Goal: Information Seeking & Learning: Learn about a topic

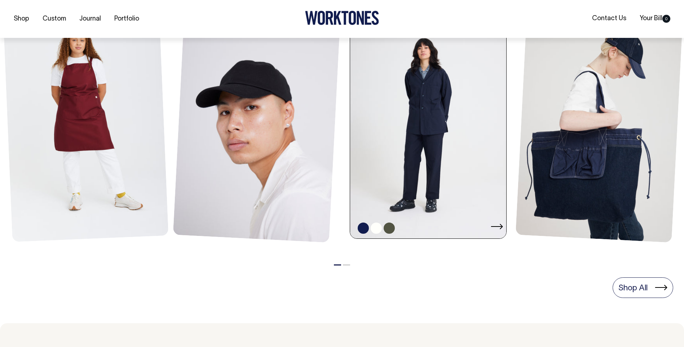
scroll to position [361, 0]
click at [397, 144] on link at bounding box center [430, 121] width 160 height 234
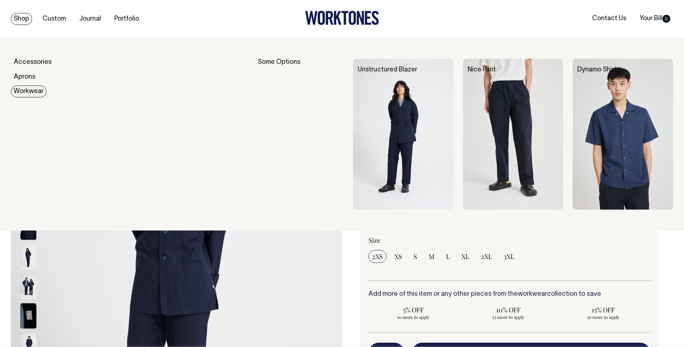
click at [498, 106] on img at bounding box center [513, 134] width 101 height 151
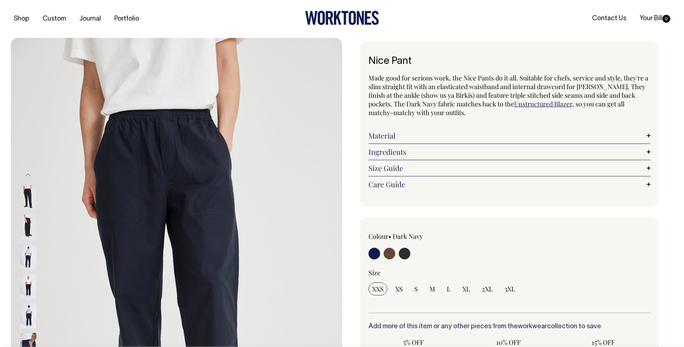
click at [647, 150] on link "Ingredients" at bounding box center [510, 152] width 282 height 9
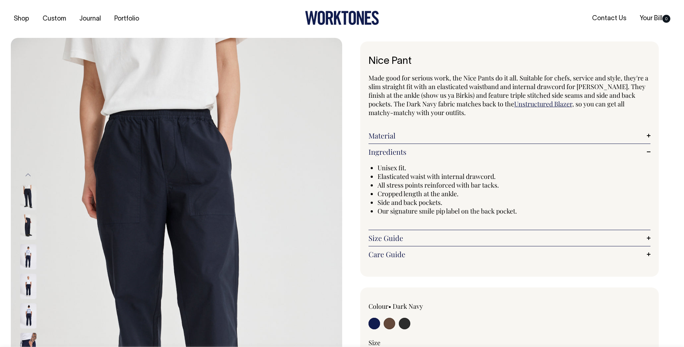
click at [643, 136] on link "Material" at bounding box center [510, 135] width 282 height 9
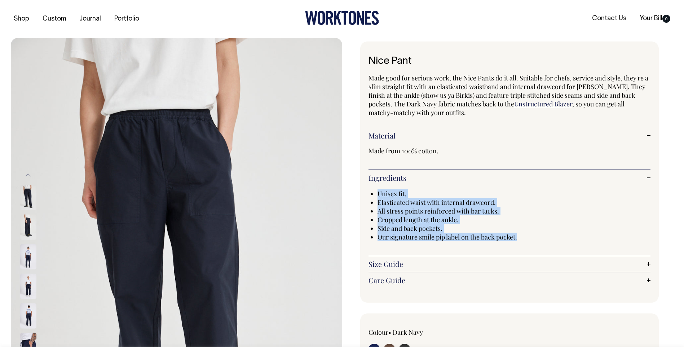
drag, startPoint x: 374, startPoint y: 195, endPoint x: 520, endPoint y: 236, distance: 152.5
click at [520, 236] on div "Unisex fit. Elasticated waist with internal drawcord. All stress points reinfor…" at bounding box center [510, 215] width 282 height 52
copy ul "Unisex fit. Elasticated waist with internal drawcord. All stress points reinfor…"
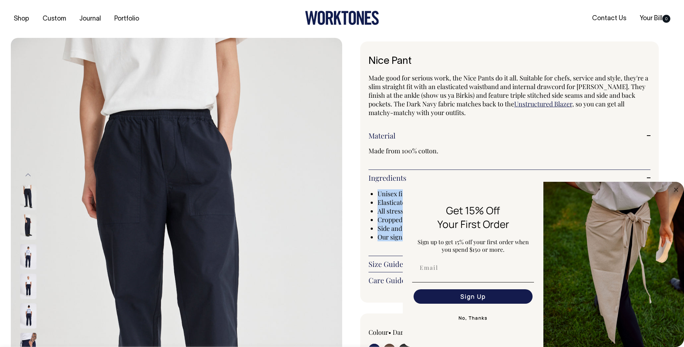
click at [384, 266] on link "Size Guide" at bounding box center [510, 264] width 282 height 9
click at [678, 191] on circle "Close dialog" at bounding box center [676, 189] width 8 height 8
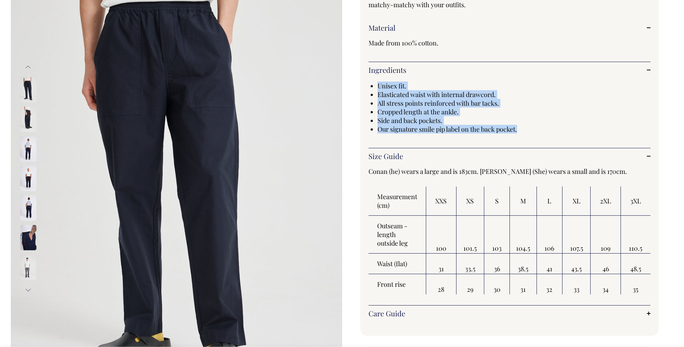
scroll to position [108, 0]
copy ul "Unisex fit. Elasticated waist with internal drawcord. All stress points reinfor…"
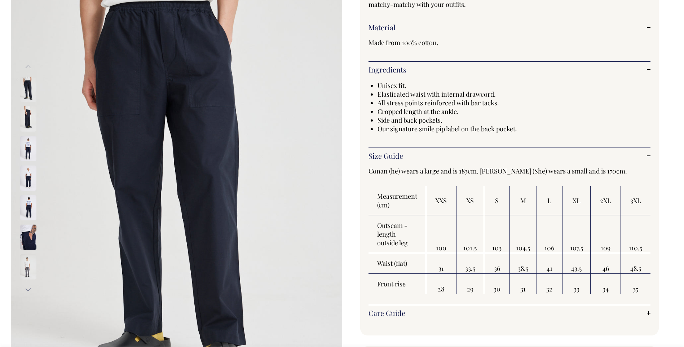
drag, startPoint x: 379, startPoint y: 196, endPoint x: 652, endPoint y: 295, distance: 290.0
click at [652, 295] on div "Nice Pant Made good for serious work, the Nice Pants do it all. Suitable for ch…" at bounding box center [509, 134] width 299 height 402
drag, startPoint x: 652, startPoint y: 295, endPoint x: 597, endPoint y: 255, distance: 67.5
copy thead
